Goal: Entertainment & Leisure: Browse casually

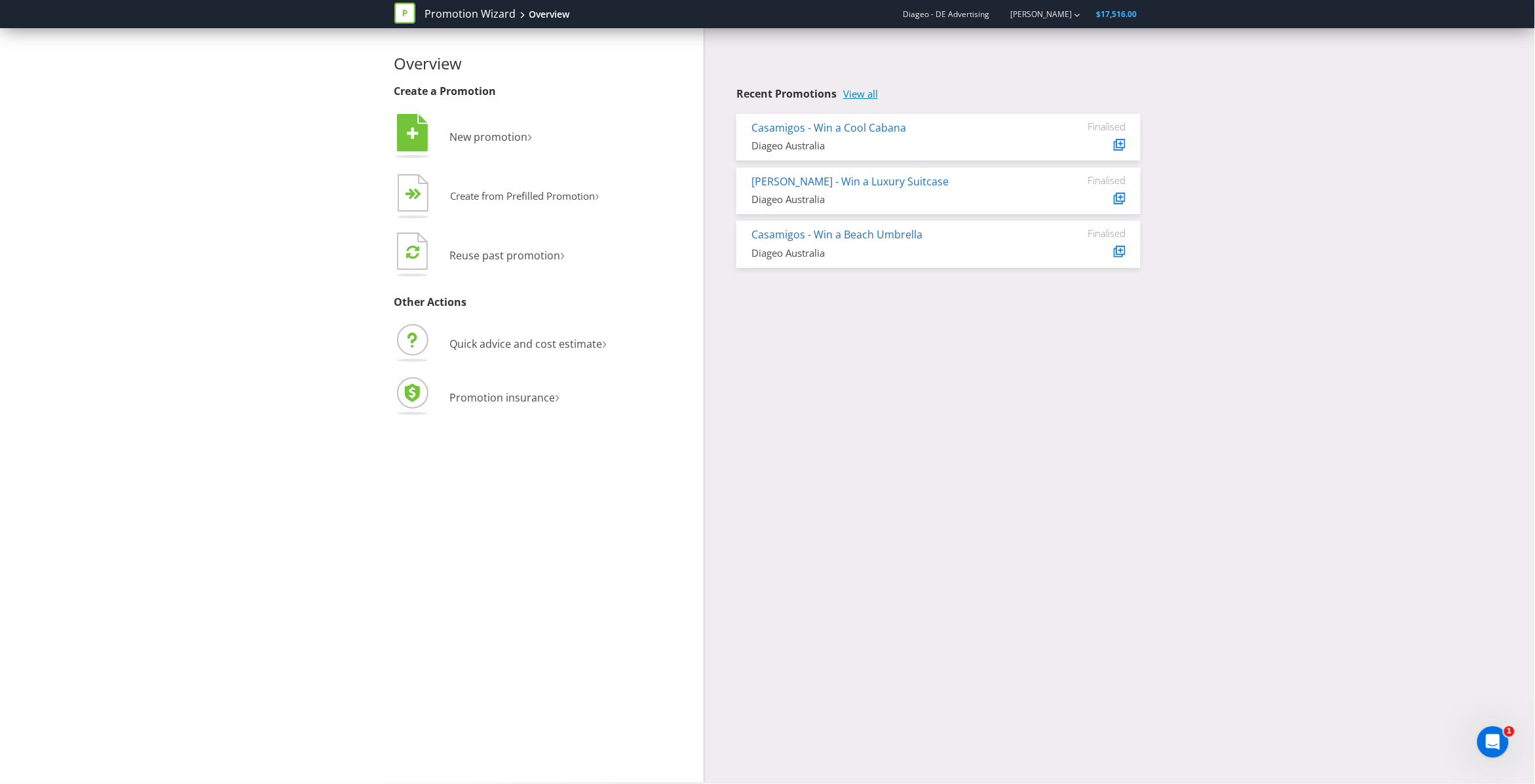
click at [865, 91] on link "View all" at bounding box center [860, 94] width 35 height 11
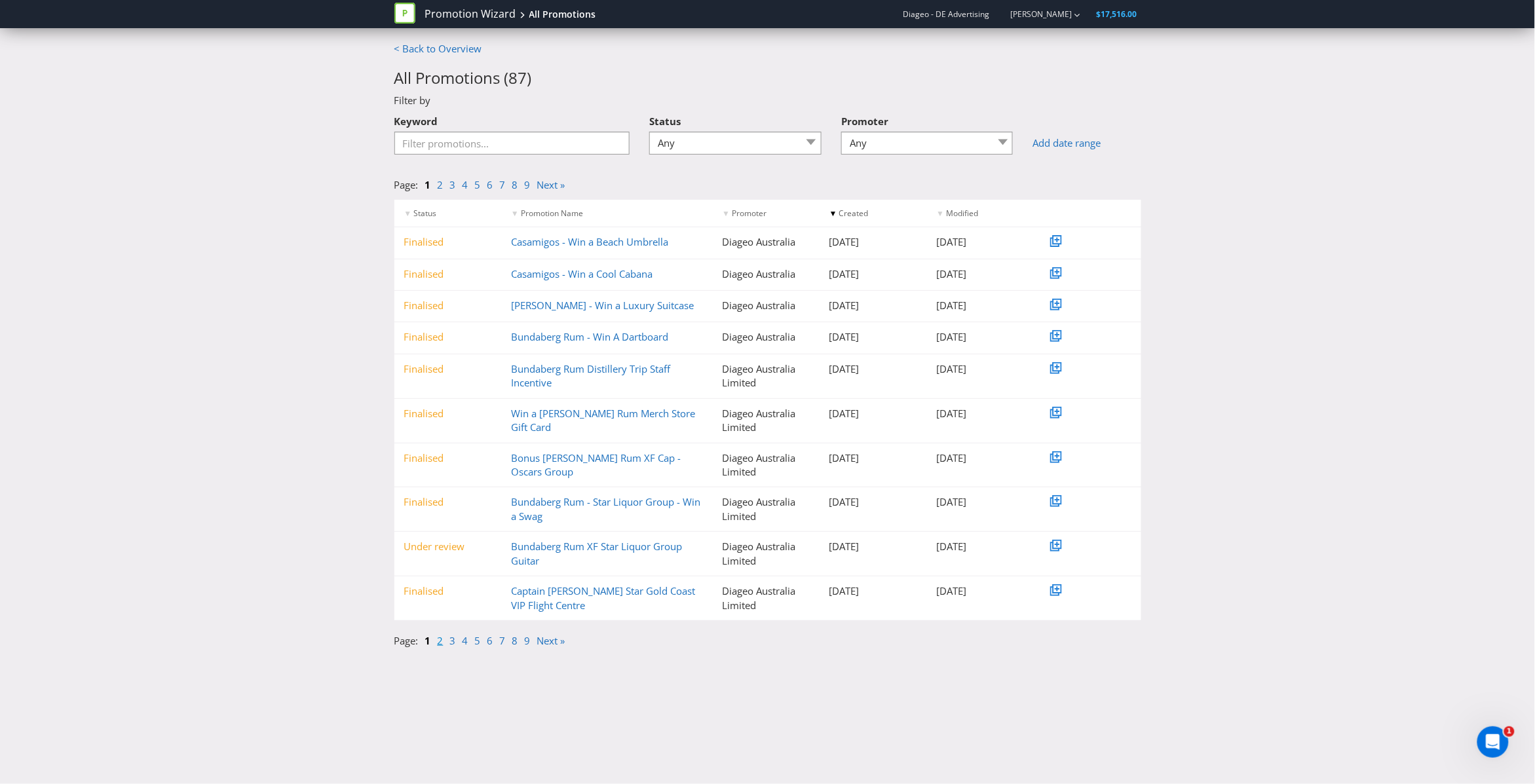
click at [440, 640] on link "2" at bounding box center [440, 640] width 6 height 13
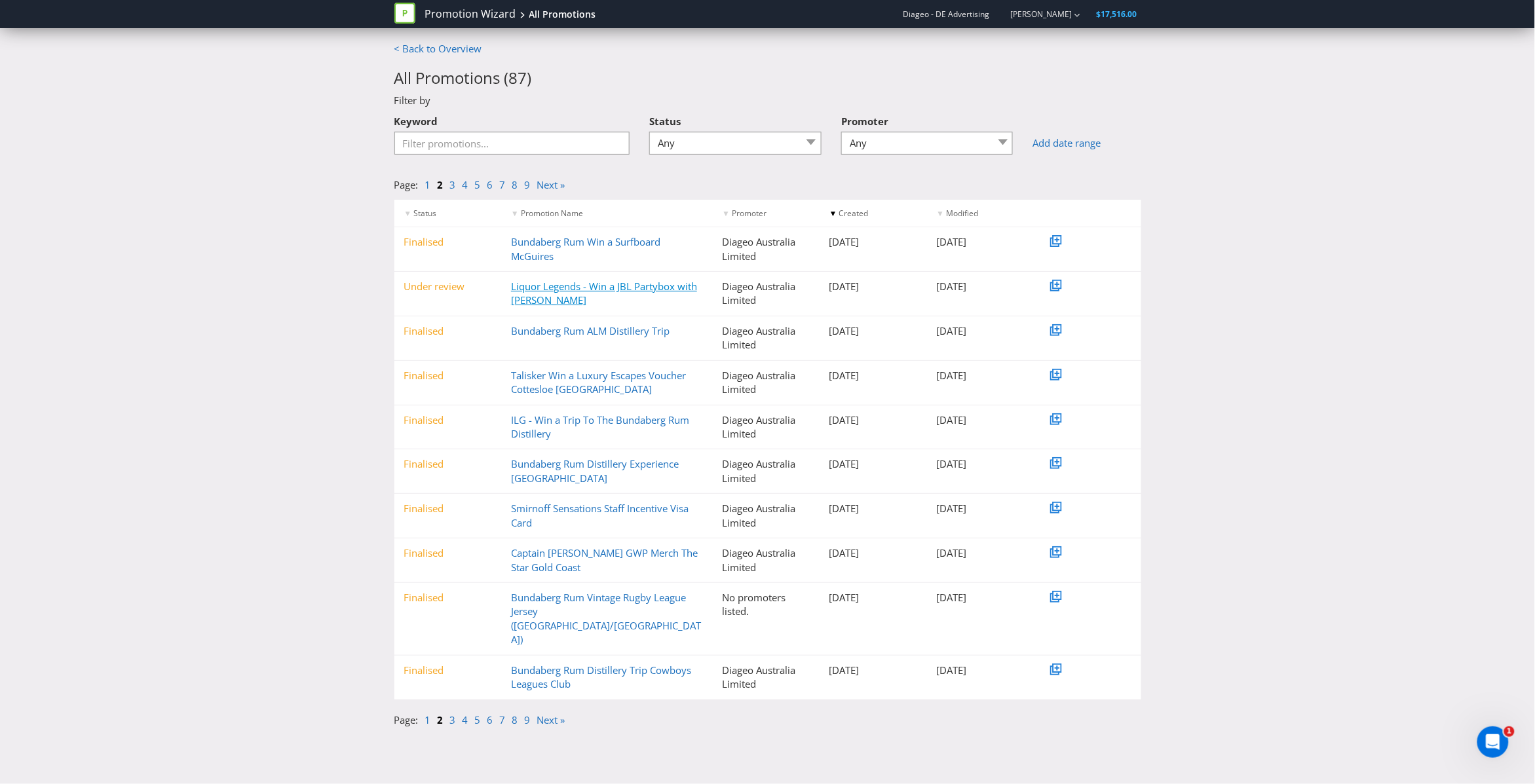
click at [540, 293] on link "Liquor Legends - Win a JBL Partybox with [PERSON_NAME]" at bounding box center [605, 293] width 186 height 27
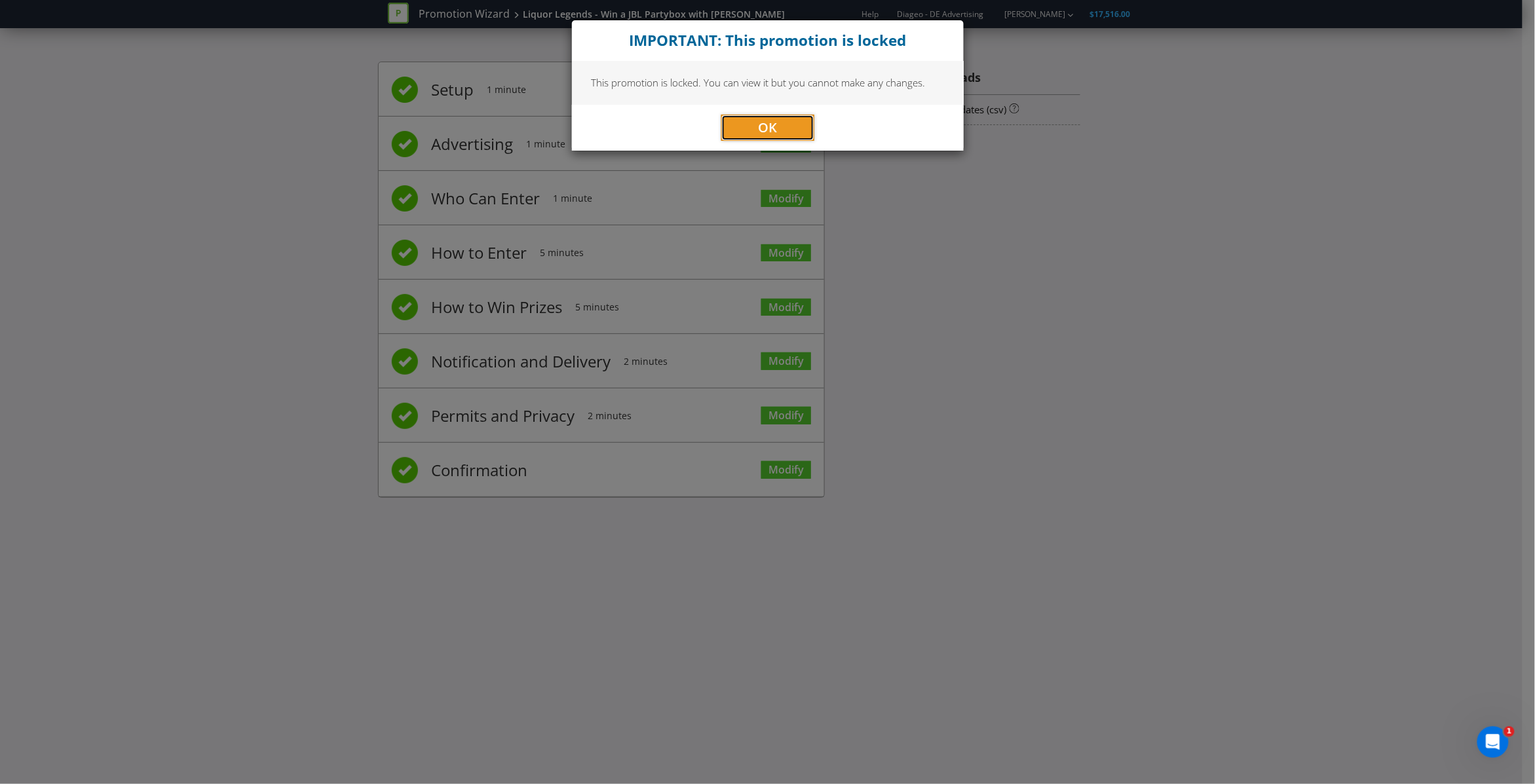
click at [784, 129] on button "OK" at bounding box center [768, 127] width 93 height 26
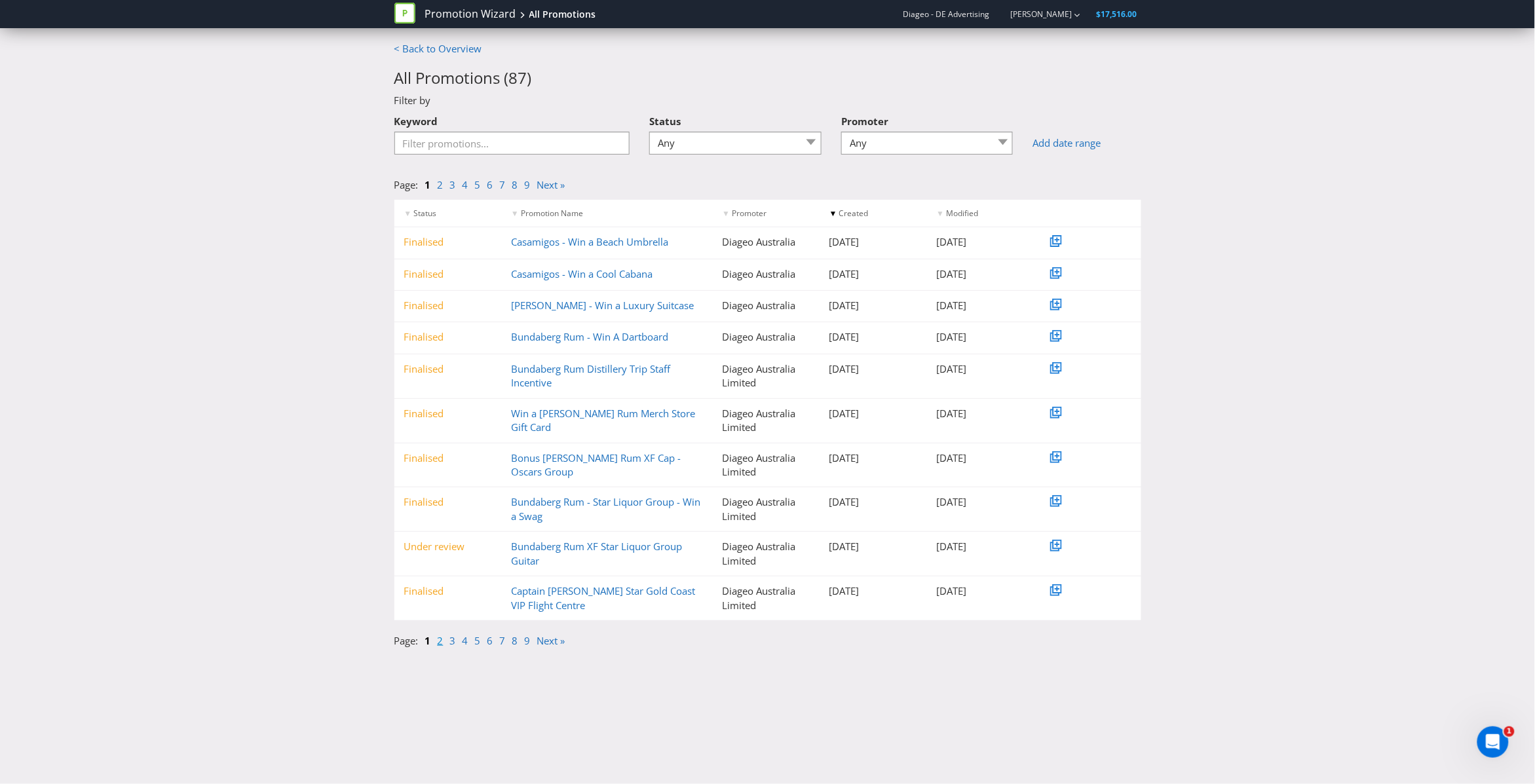
click at [440, 641] on link "2" at bounding box center [440, 640] width 6 height 13
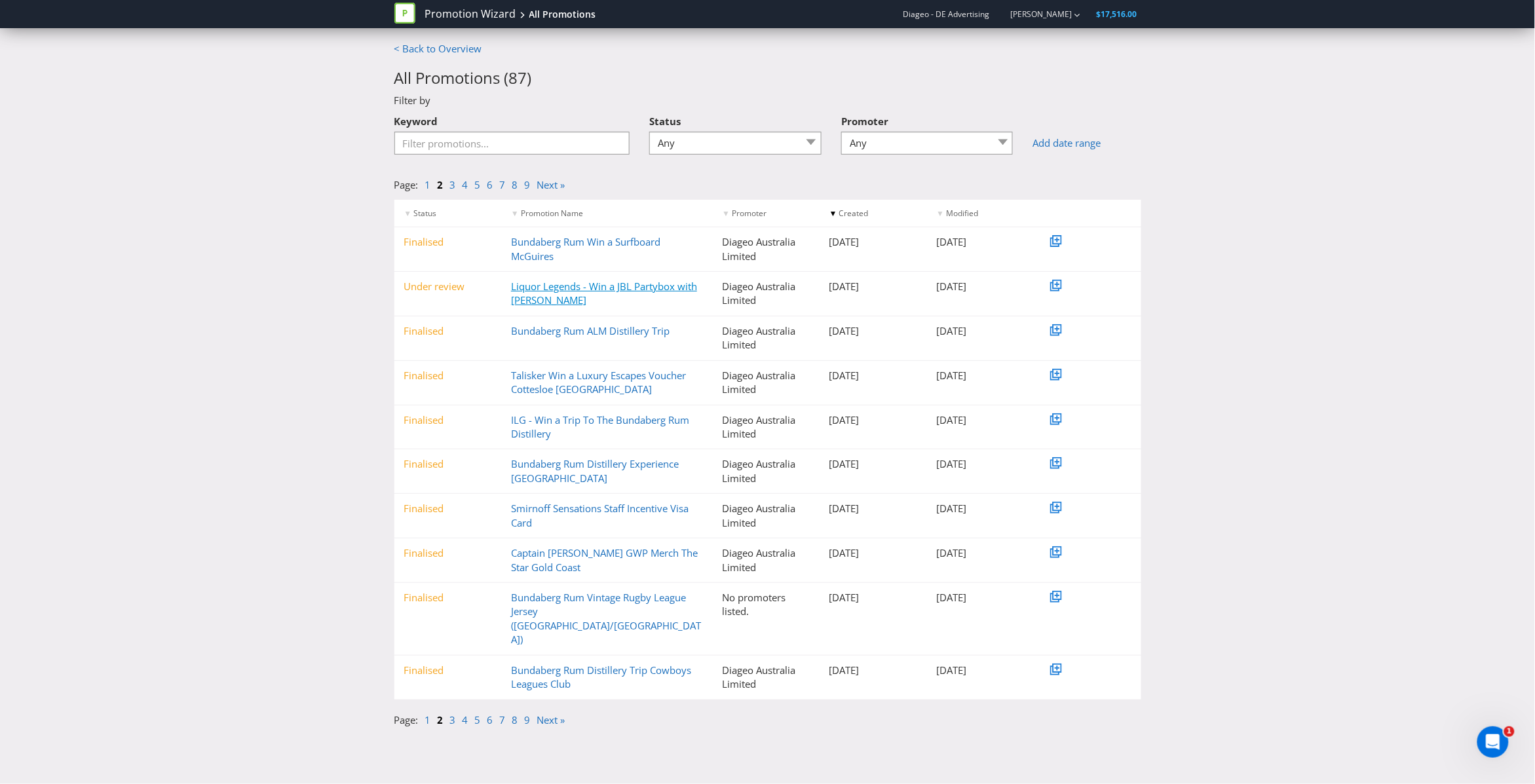
click at [534, 289] on link "Liquor Legends - Win a JBL Partybox with [PERSON_NAME]" at bounding box center [605, 293] width 186 height 27
